Goal: Task Accomplishment & Management: Manage account settings

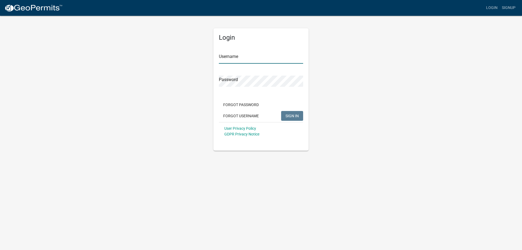
type input "Rebathpermits"
click at [291, 114] on span "SIGN IN" at bounding box center [291, 115] width 13 height 4
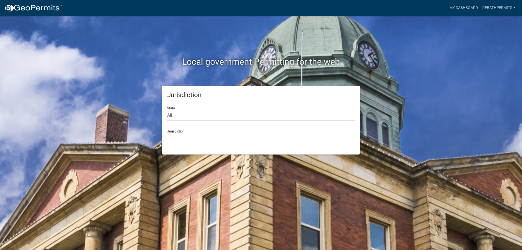
click at [174, 117] on select "All [US_STATE] [US_STATE] [US_STATE] [US_STATE] [US_STATE] [US_STATE] [US_STATE…" at bounding box center [261, 115] width 188 height 11
select select "[US_STATE]"
click at [167, 110] on select "All [US_STATE] [US_STATE] [US_STATE] [US_STATE] [US_STATE] [US_STATE] [US_STATE…" at bounding box center [261, 115] width 188 height 11
click at [203, 141] on select "[GEOGRAPHIC_DATA], [US_STATE] [GEOGRAPHIC_DATA], [US_STATE]" at bounding box center [261, 138] width 188 height 11
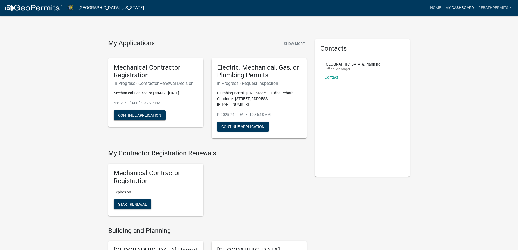
click at [450, 8] on link "My Dashboard" at bounding box center [459, 8] width 33 height 10
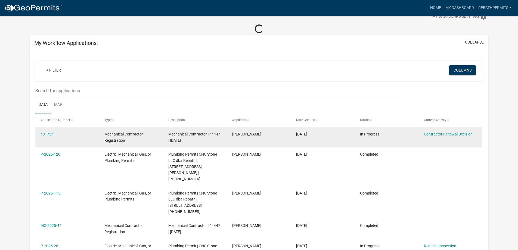
scroll to position [27, 0]
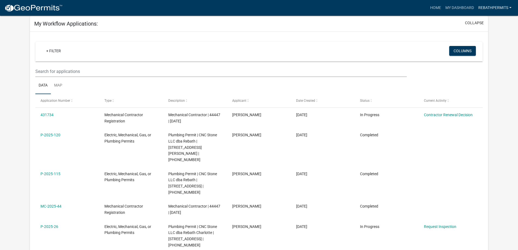
click at [494, 7] on link "Rebathpermits" at bounding box center [495, 8] width 38 height 10
click at [488, 51] on link "Logout" at bounding box center [490, 52] width 46 height 13
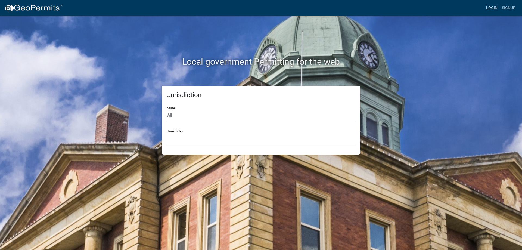
click at [496, 8] on link "Login" at bounding box center [492, 8] width 16 height 10
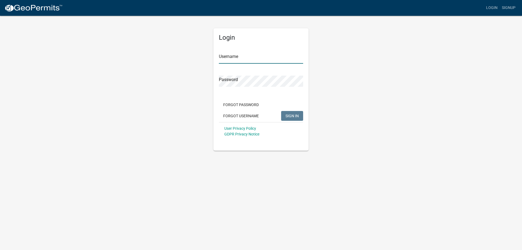
type input "Rebathpermits"
drag, startPoint x: 262, startPoint y: 59, endPoint x: 188, endPoint y: 60, distance: 73.9
click at [188, 60] on div "Login Username Rebathpermits Password Forgot Password Forgot Username SIGN IN U…" at bounding box center [261, 82] width 310 height 135
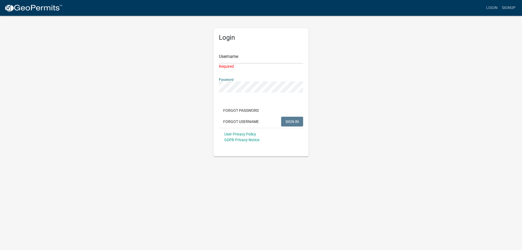
click at [192, 89] on div "Login Username Required Password Forgot Password Forgot Username SIGN IN User P…" at bounding box center [261, 85] width 310 height 141
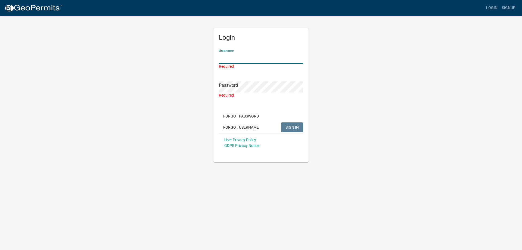
paste input "RebathPF"
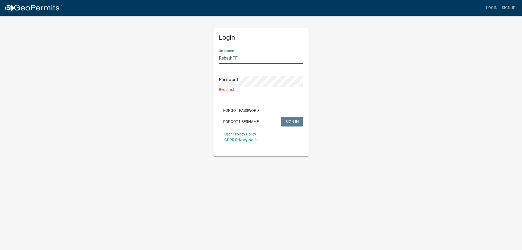
type input "RebathPF"
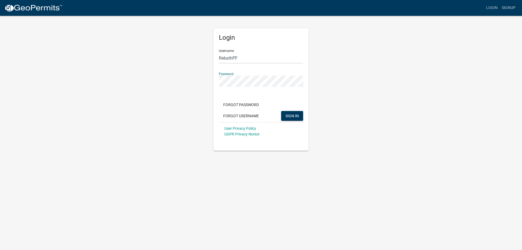
click at [192, 88] on div "Login Username RebathPF Password Forgot Password Forgot Username SIGN IN User P…" at bounding box center [261, 82] width 310 height 135
click at [289, 116] on span "SIGN IN" at bounding box center [291, 115] width 13 height 4
